Goal: Information Seeking & Learning: Learn about a topic

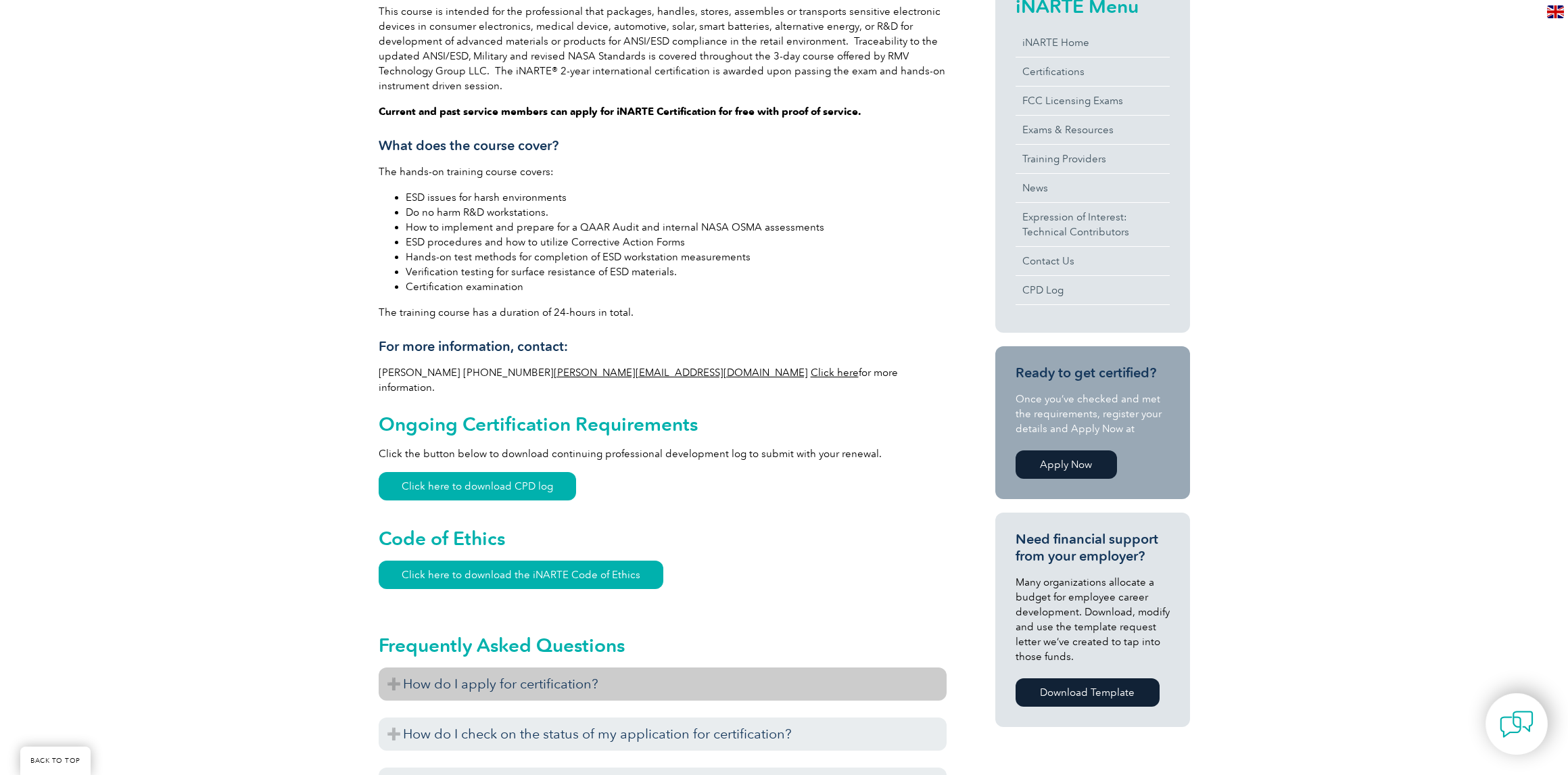
scroll to position [406, 0]
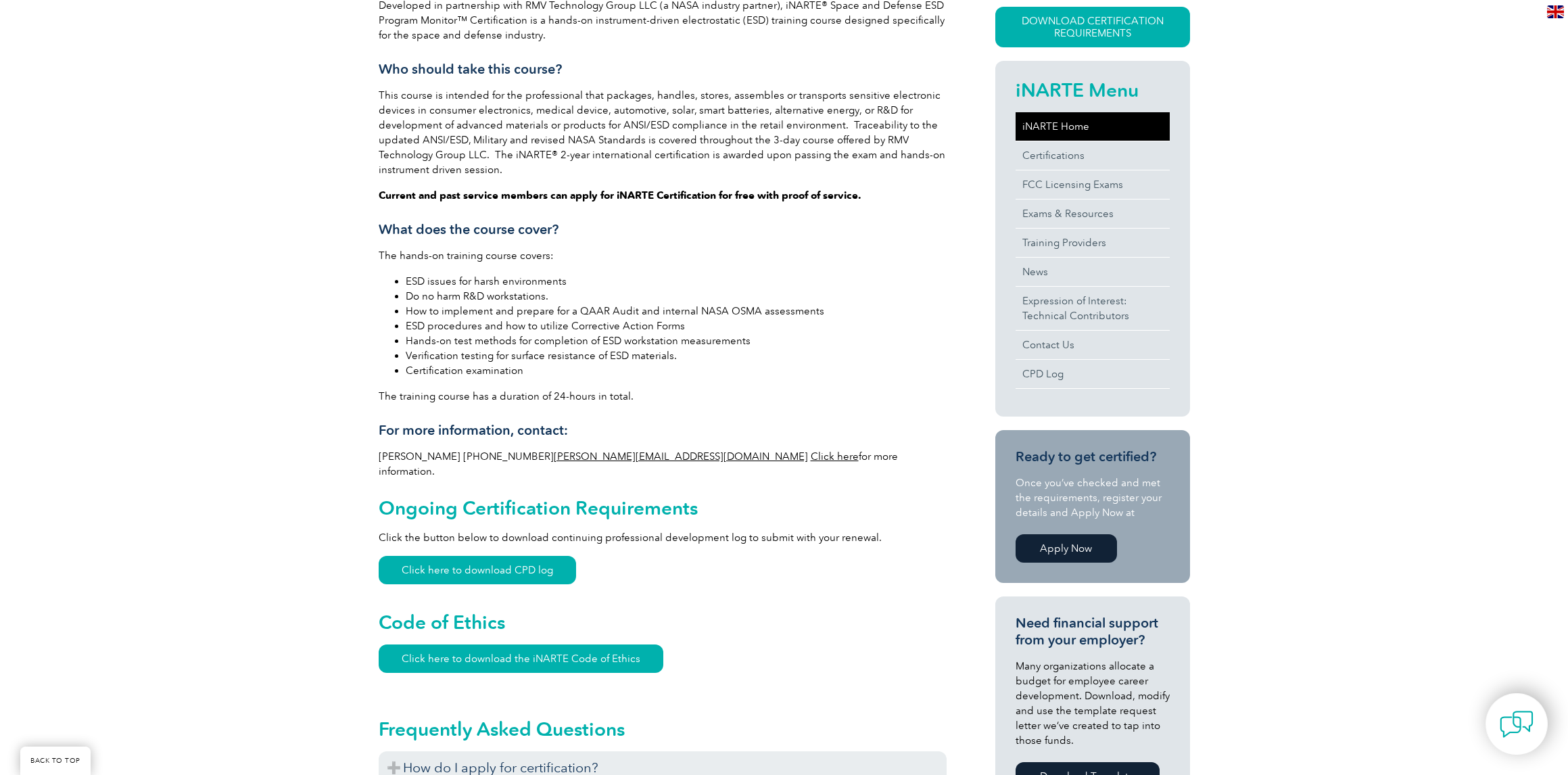
click at [1071, 128] on link "iNARTE Home" at bounding box center [1093, 126] width 154 height 28
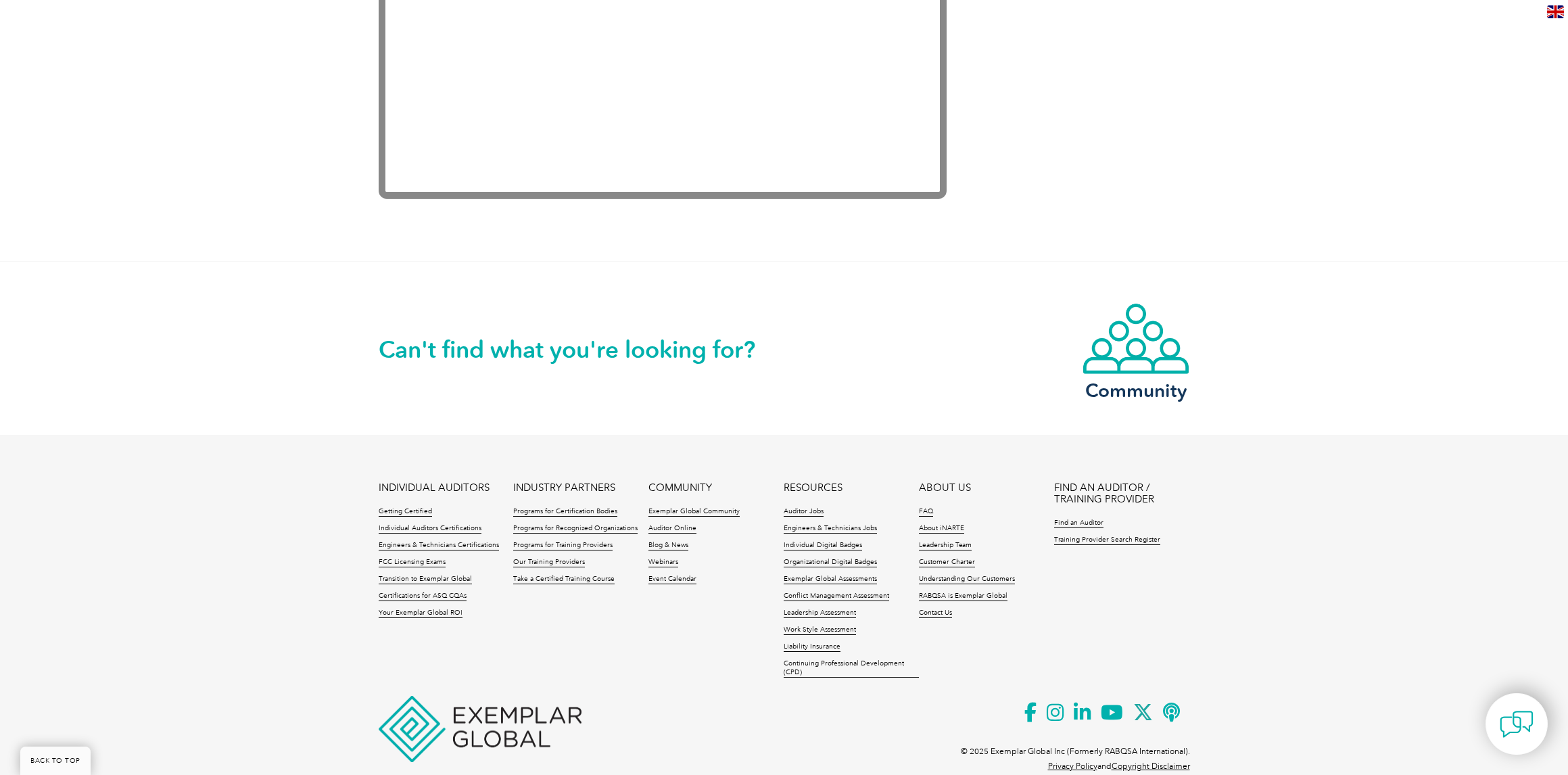
scroll to position [2713, 0]
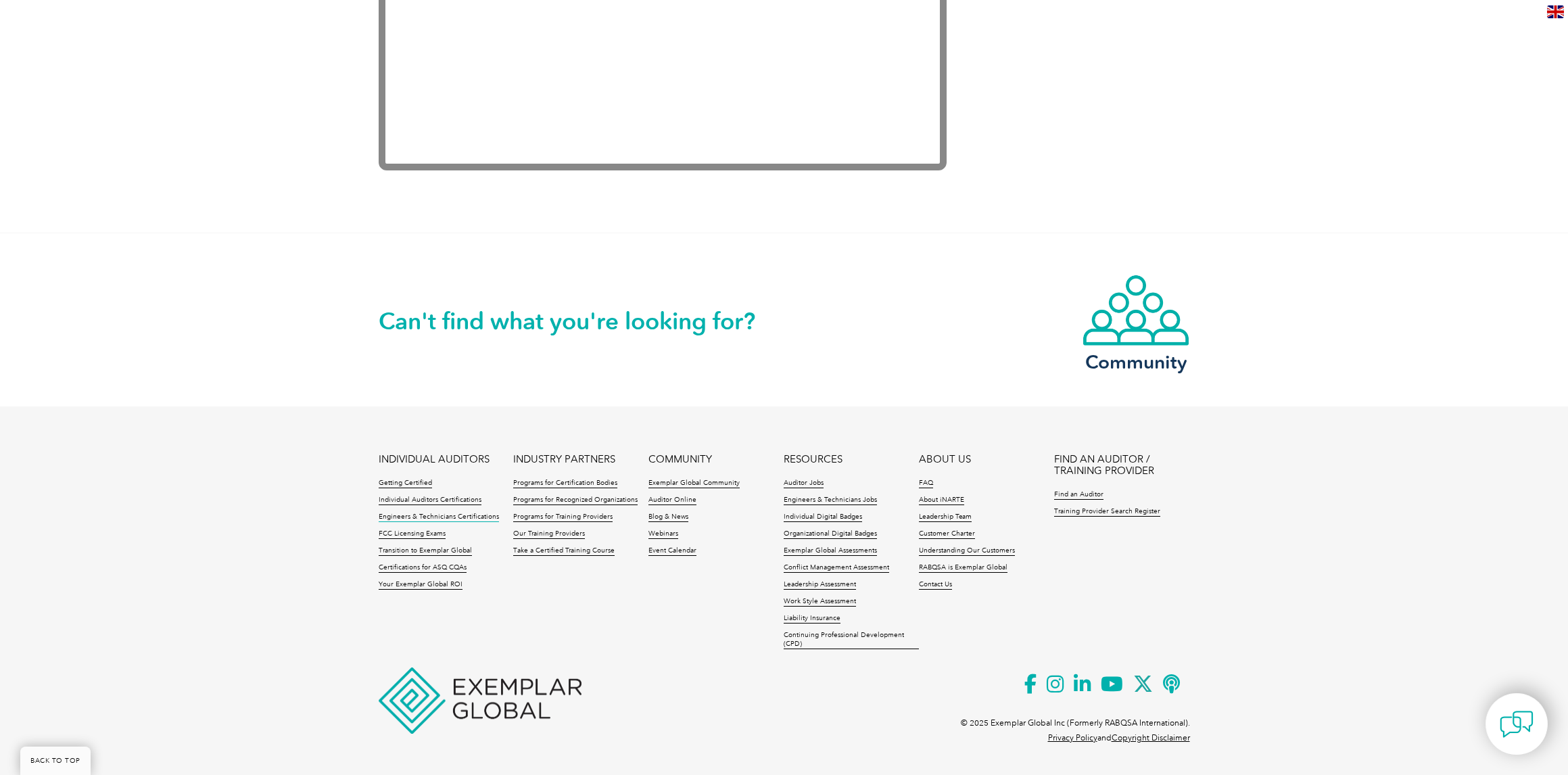
click at [471, 518] on link "Engineers & Technicians Certifications" at bounding box center [439, 517] width 120 height 9
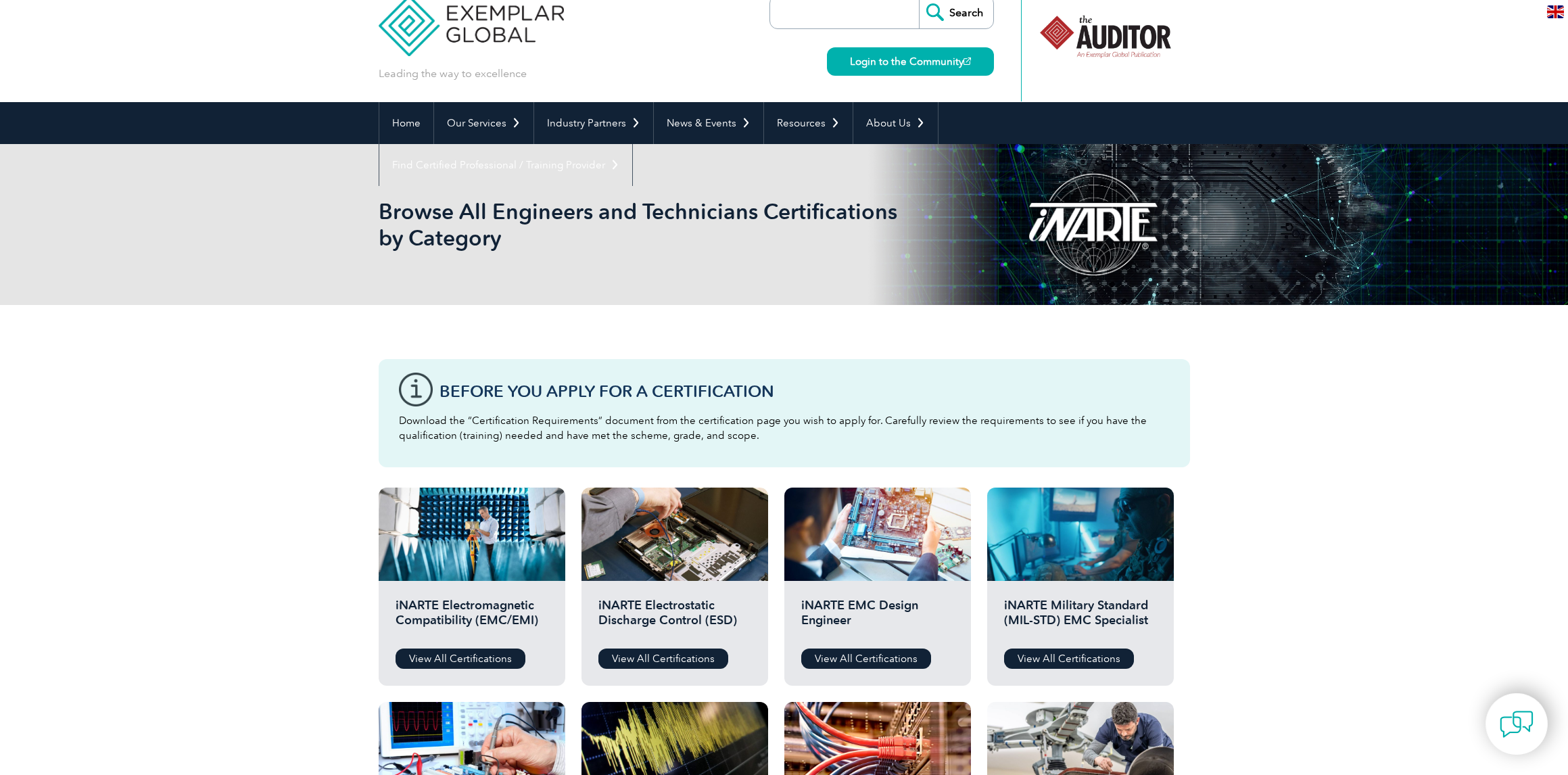
scroll to position [22, 0]
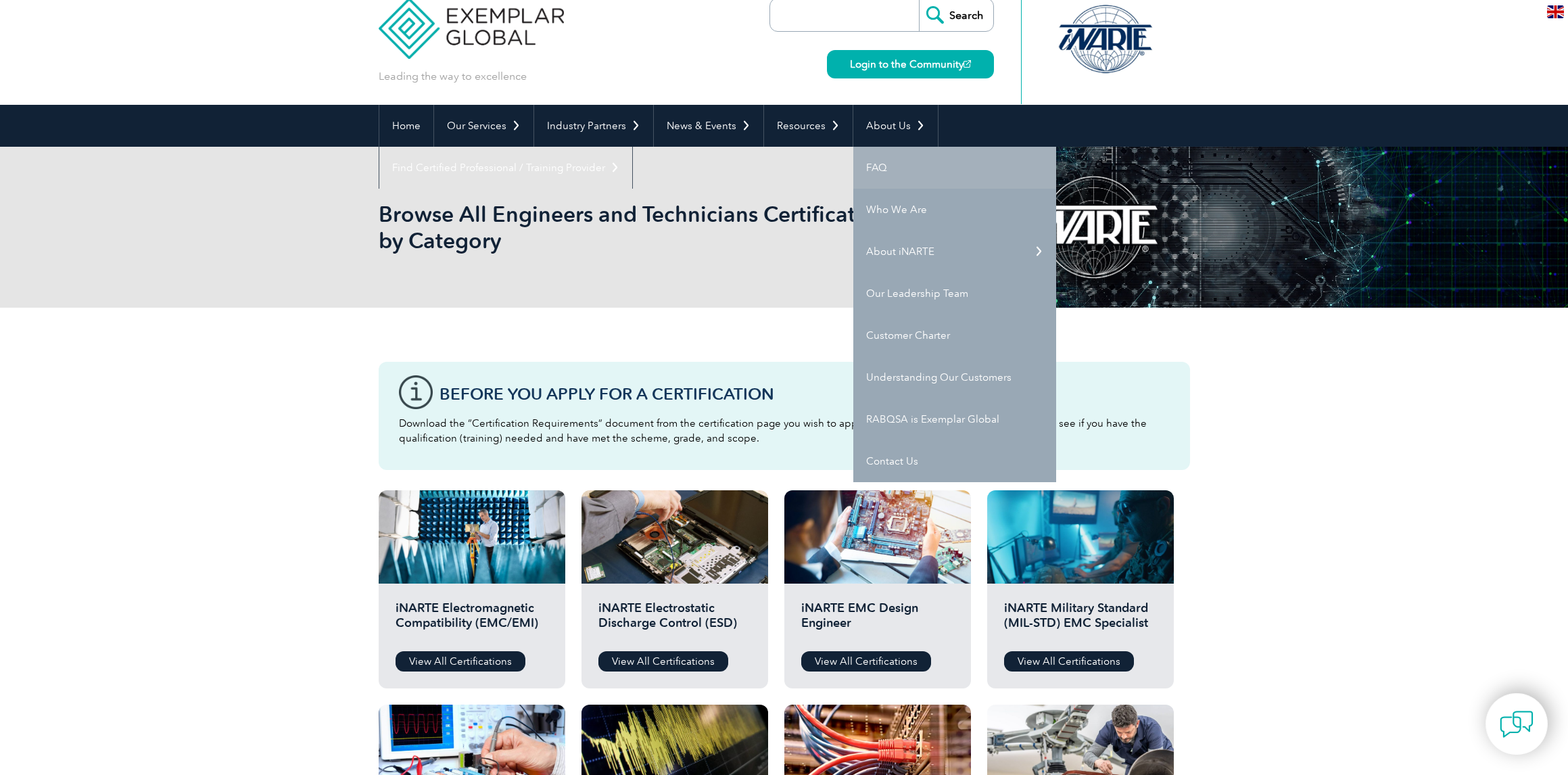
click at [871, 168] on link "FAQ" at bounding box center [955, 168] width 203 height 42
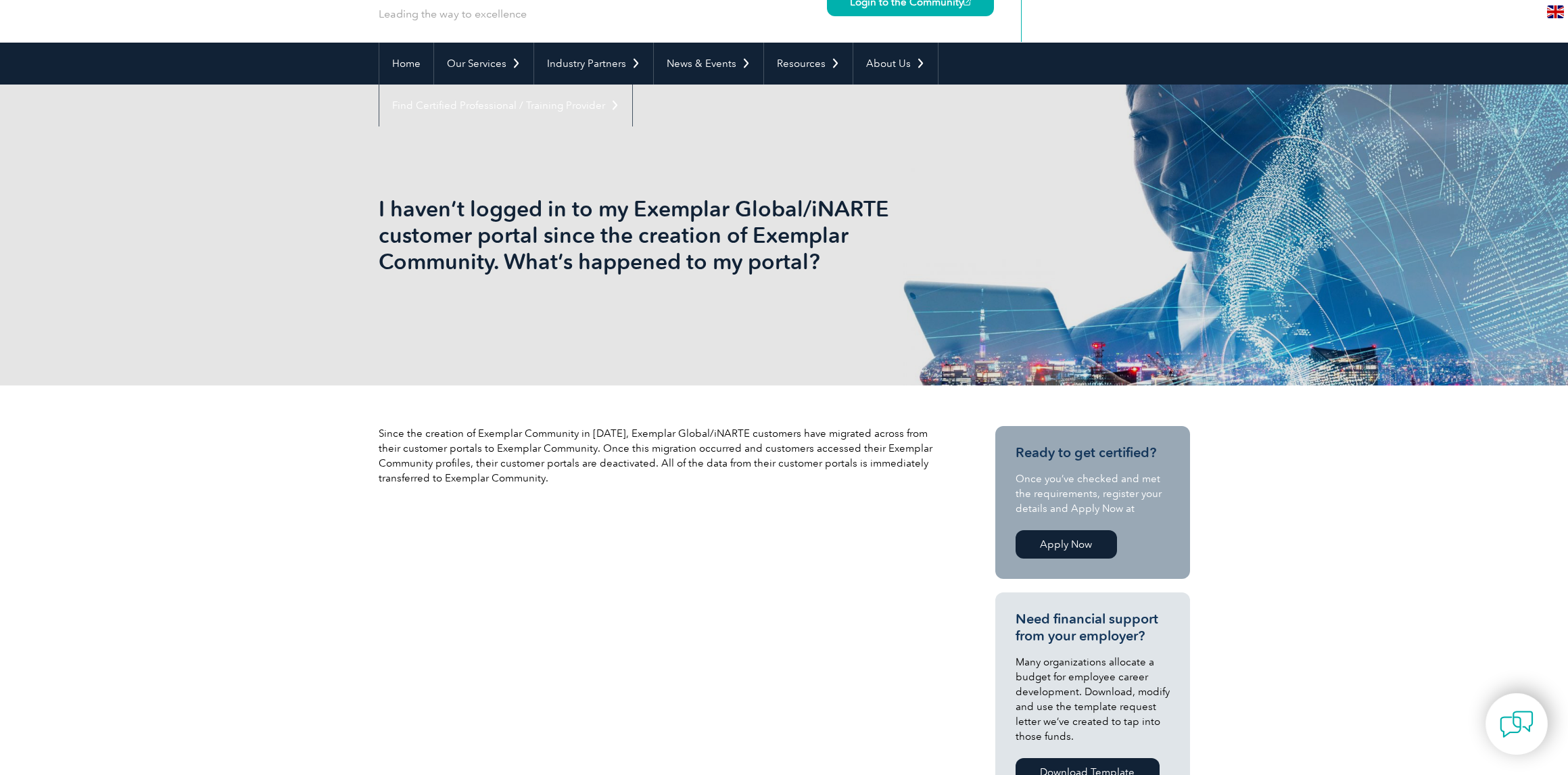
scroll to position [72, 0]
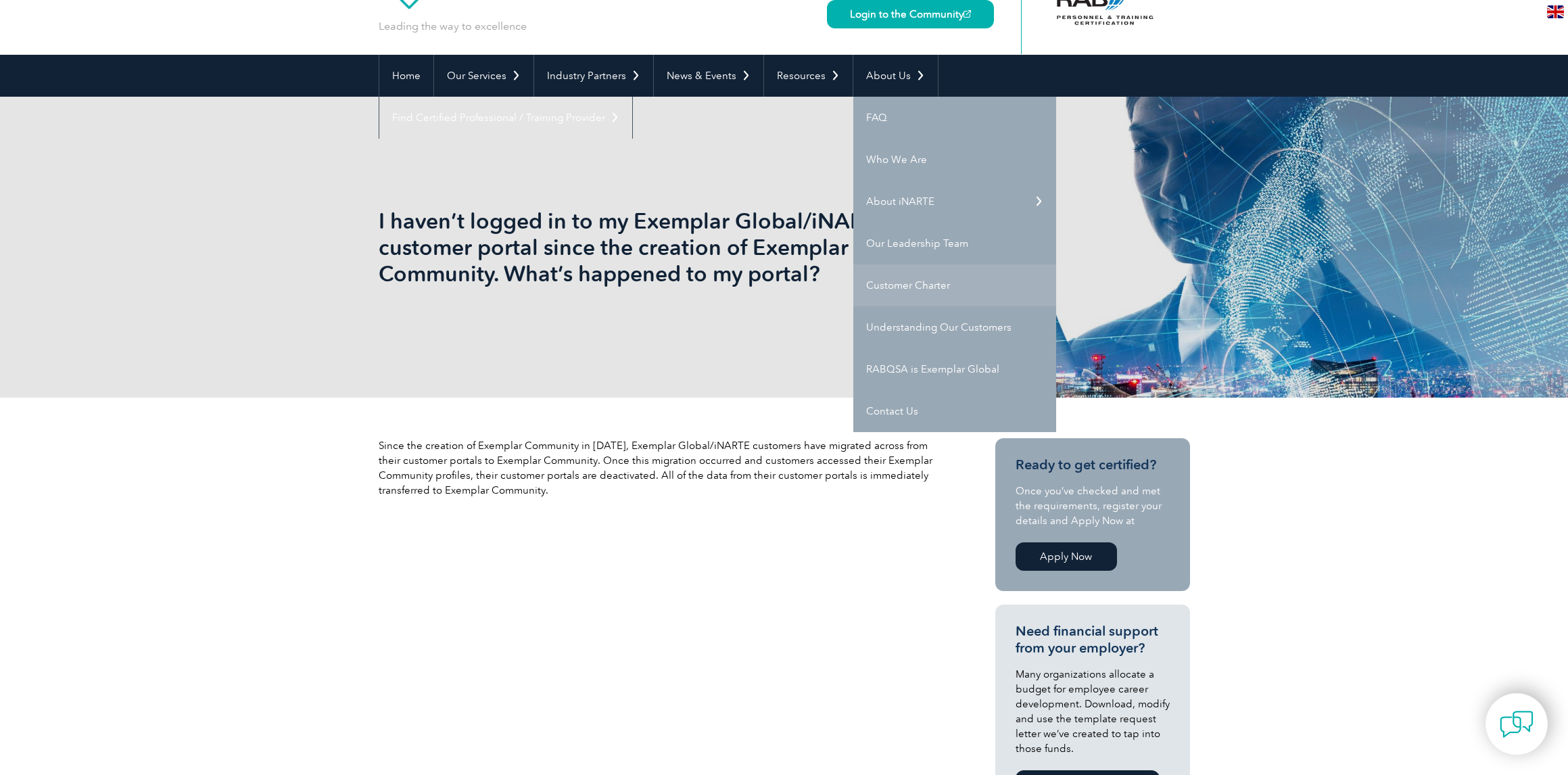
click at [889, 286] on link "Customer Charter" at bounding box center [955, 285] width 203 height 42
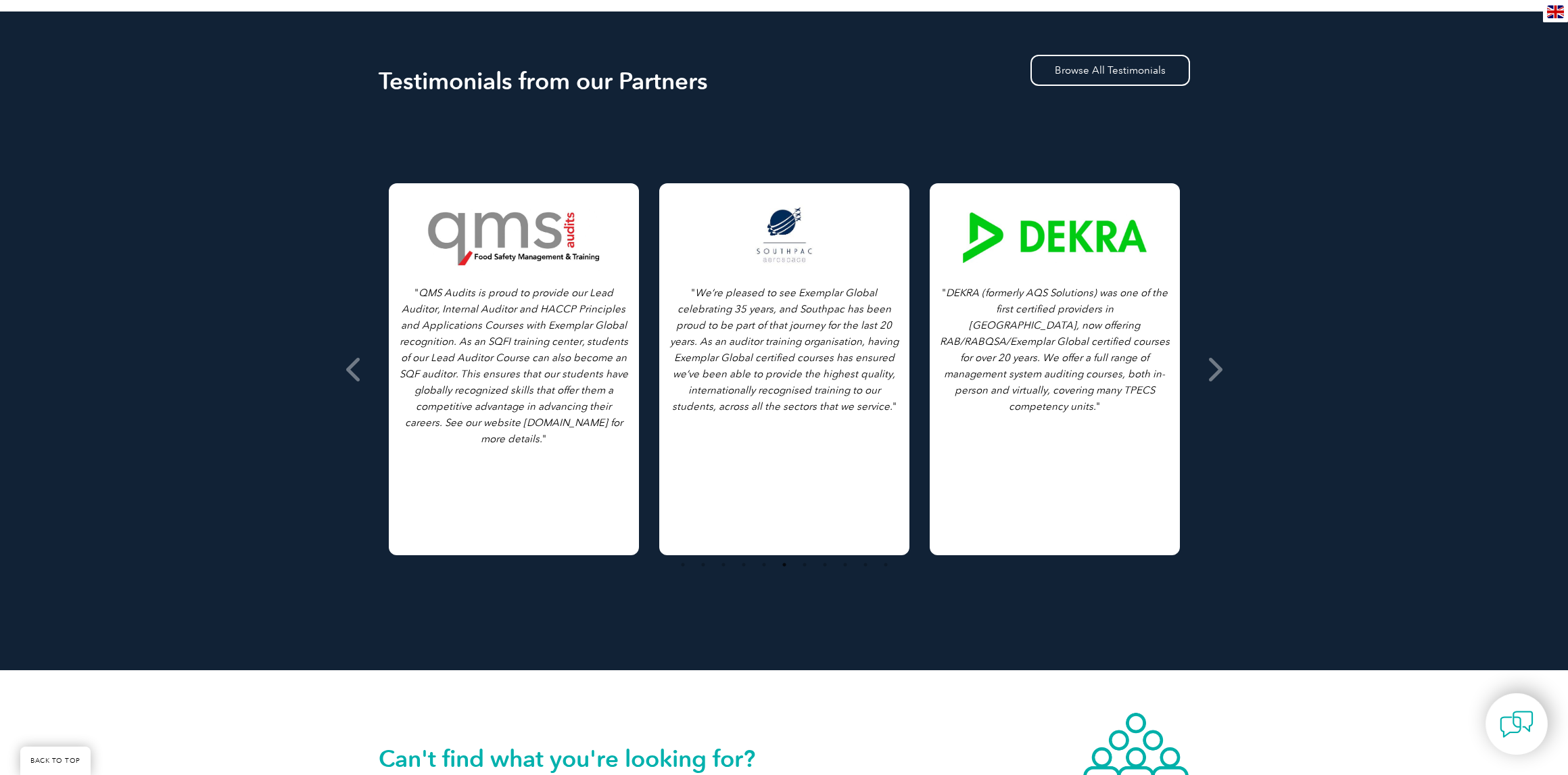
scroll to position [969, 0]
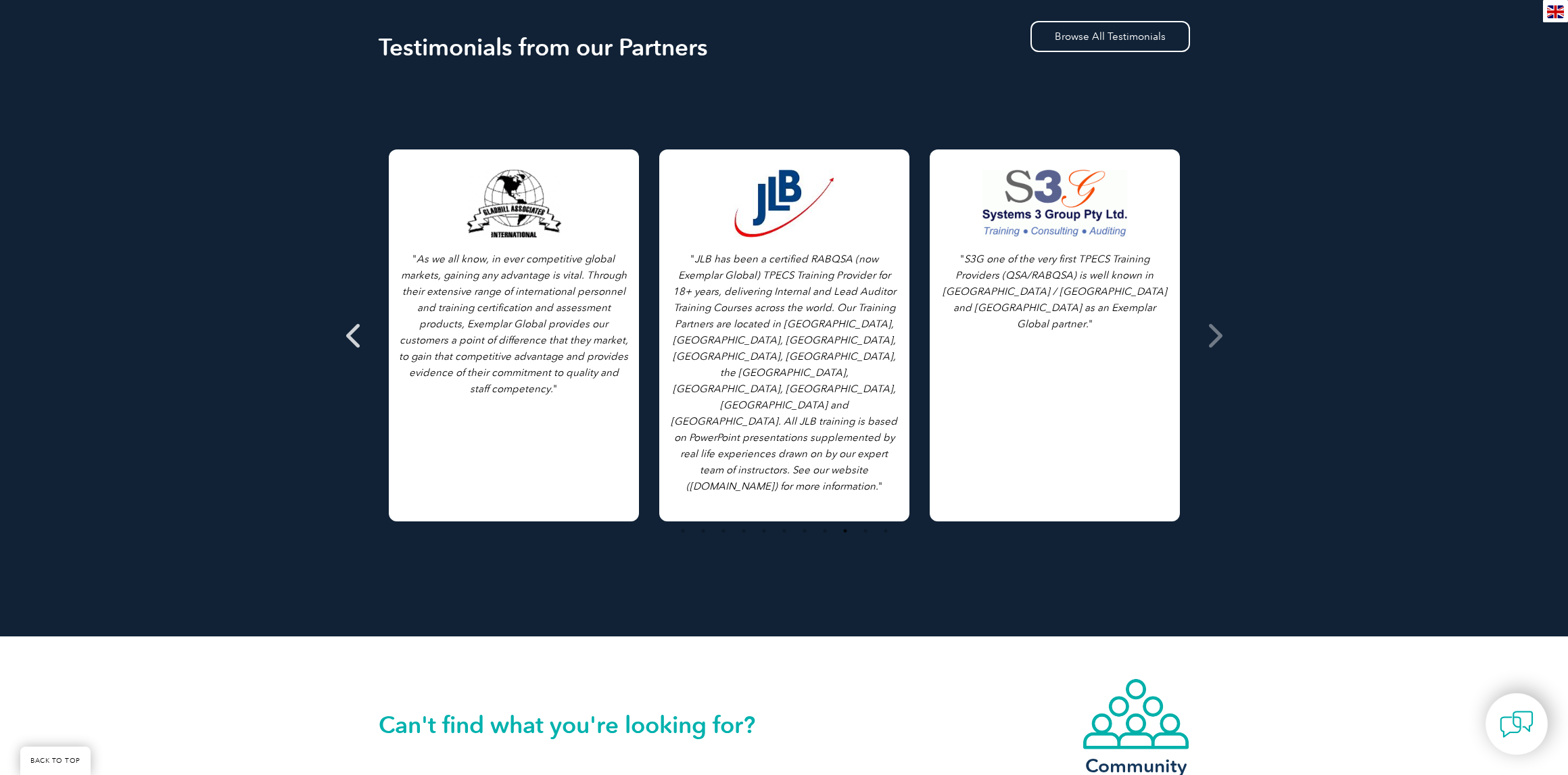
click at [362, 336] on icon at bounding box center [354, 336] width 17 height 0
click at [351, 336] on icon at bounding box center [354, 336] width 17 height 0
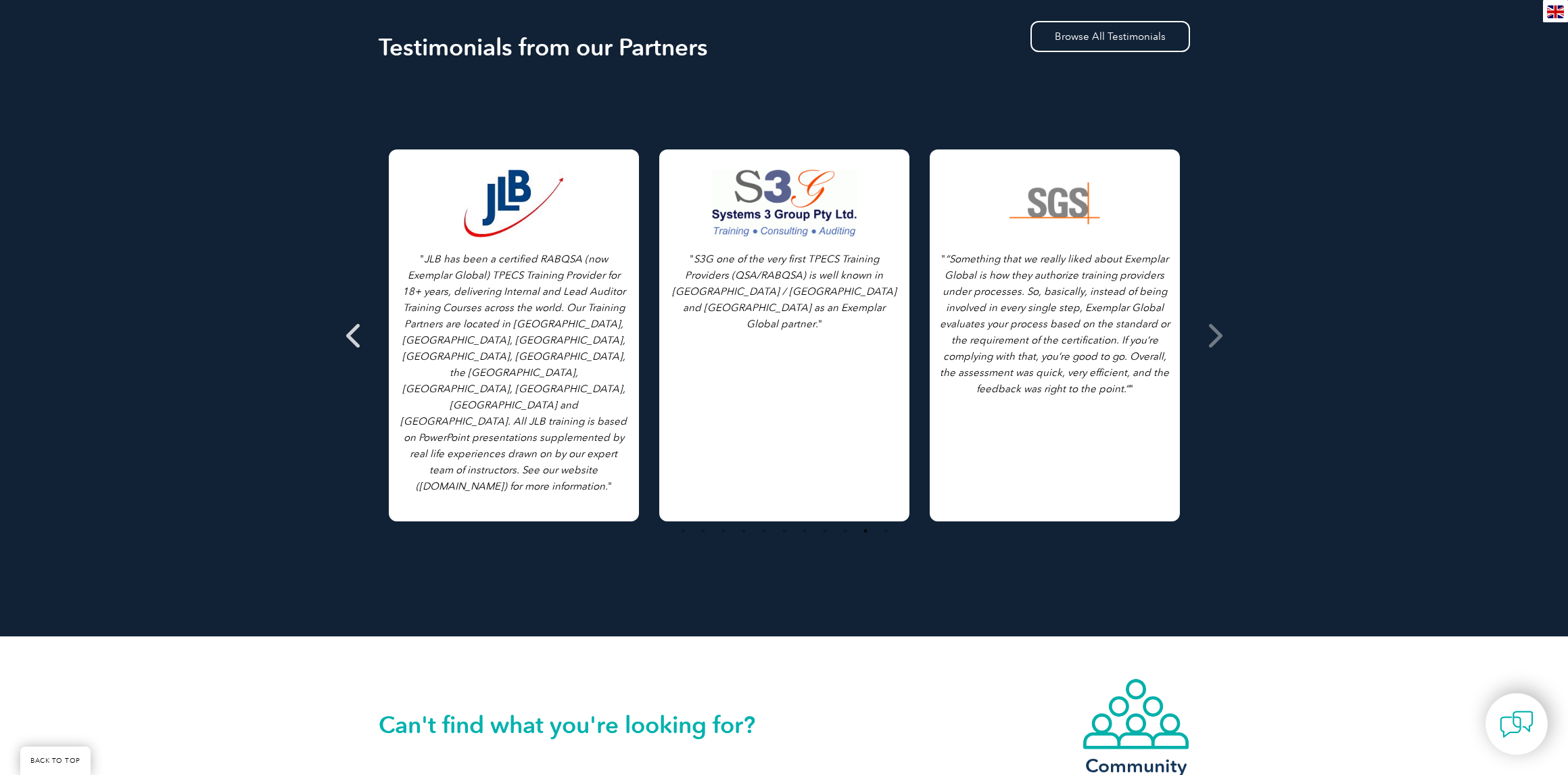
click at [344, 333] on span at bounding box center [354, 336] width 33 height 507
click at [1211, 336] on icon at bounding box center [1214, 336] width 17 height 0
click at [1217, 336] on icon at bounding box center [1214, 336] width 17 height 0
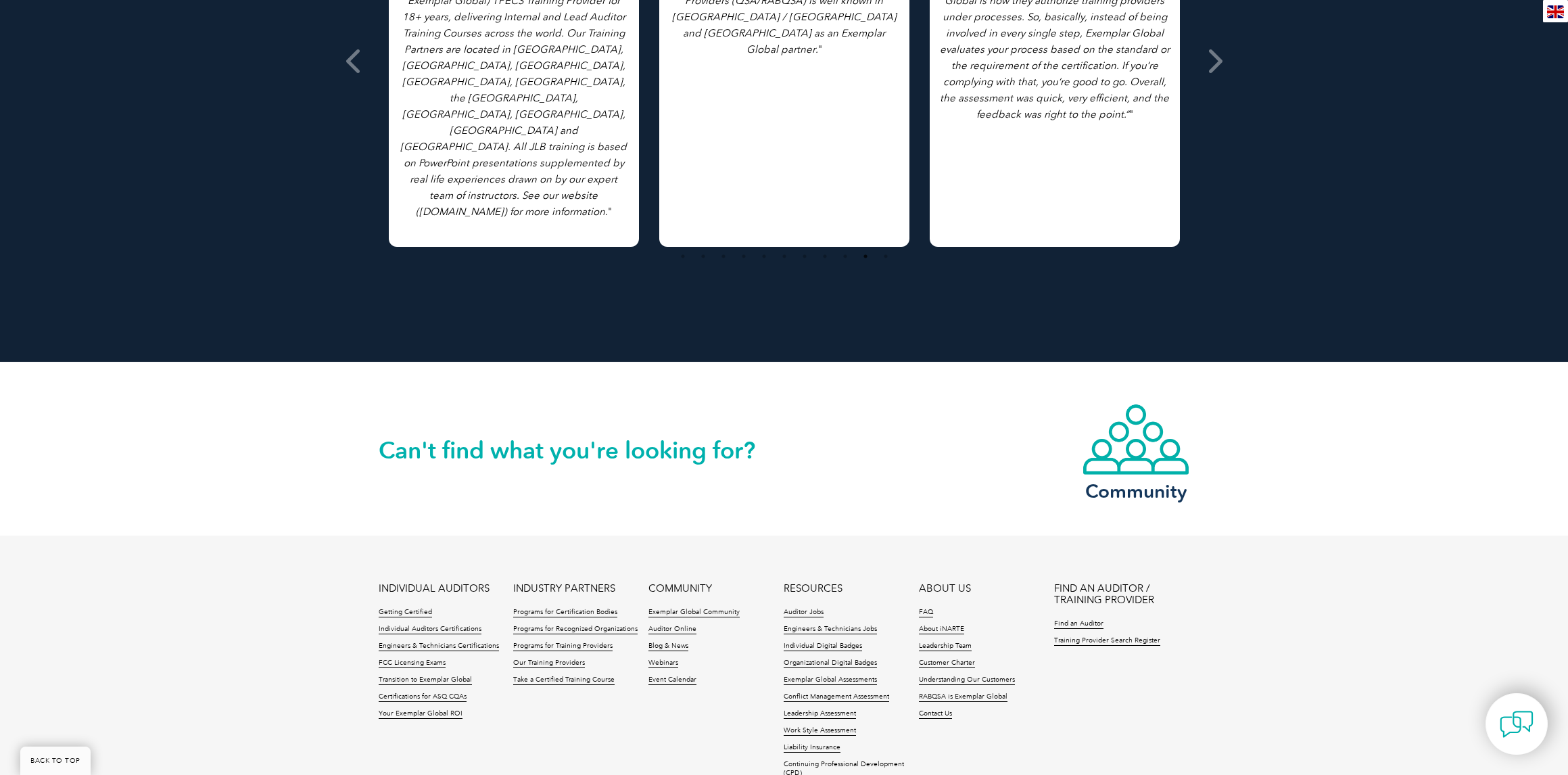
scroll to position [1237, 0]
